Goal: Find contact information: Find contact information

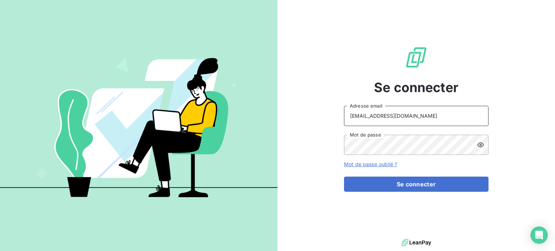
click at [384, 115] on input "schiltzannesolweig@gmail.com" at bounding box center [416, 116] width 145 height 20
click at [383, 116] on input "schiltzannesolweig@gmail.com" at bounding box center [416, 116] width 145 height 20
click at [381, 115] on input "schiltzannesolweig@gmail.com" at bounding box center [416, 116] width 145 height 20
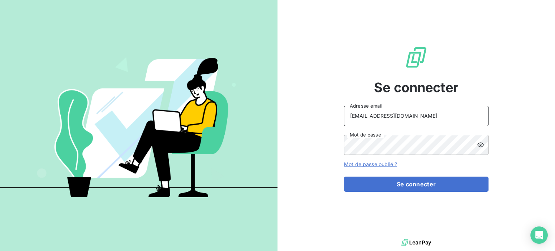
click at [381, 115] on input "schiltzannesolweig@gmail.com" at bounding box center [416, 116] width 145 height 20
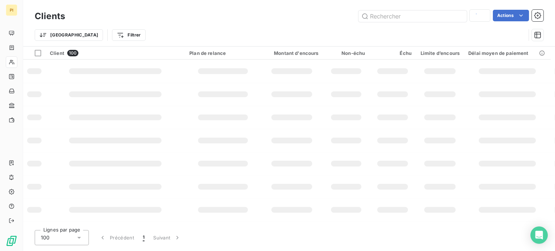
type input "hell"
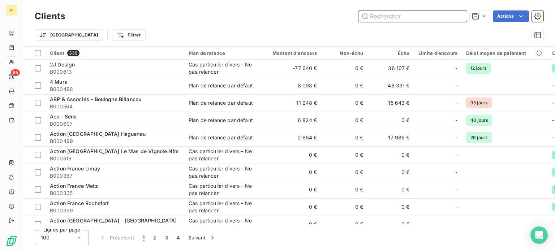
click at [392, 11] on input "text" at bounding box center [413, 16] width 108 height 12
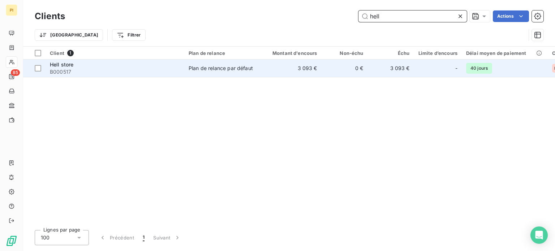
type input "hell"
click at [71, 68] on span "Hell store" at bounding box center [62, 64] width 24 height 6
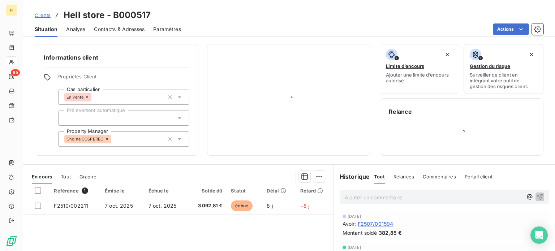
click at [100, 26] on span "Contacts & Adresses" at bounding box center [119, 29] width 51 height 7
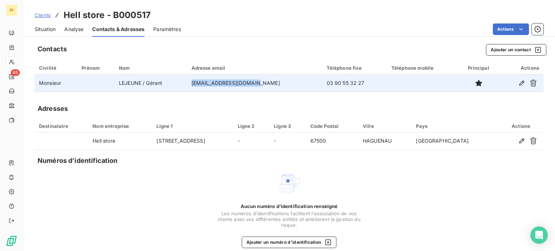
drag, startPoint x: 203, startPoint y: 82, endPoint x: 268, endPoint y: 84, distance: 64.7
click at [268, 84] on td "[EMAIL_ADDRESS][DOMAIN_NAME]" at bounding box center [254, 82] width 135 height 17
copy td "[EMAIL_ADDRESS][DOMAIN_NAME]"
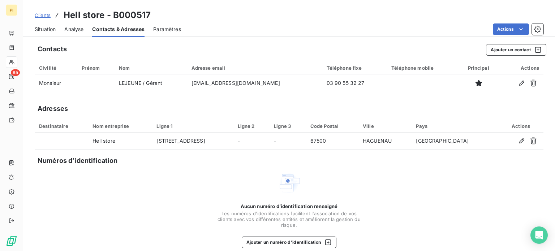
drag, startPoint x: 237, startPoint y: 14, endPoint x: 241, endPoint y: 11, distance: 5.4
click at [237, 14] on div "Clients Hell store - B000517" at bounding box center [289, 15] width 532 height 13
